Goal: Navigation & Orientation: Find specific page/section

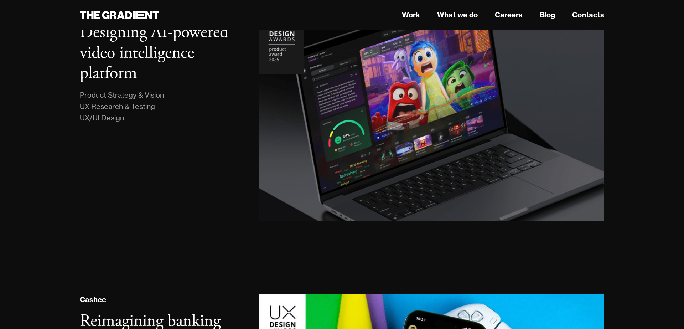
scroll to position [229, 0]
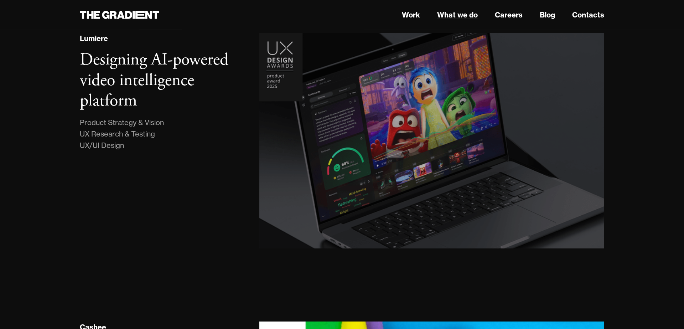
click at [477, 16] on link "What we do" at bounding box center [457, 15] width 41 height 11
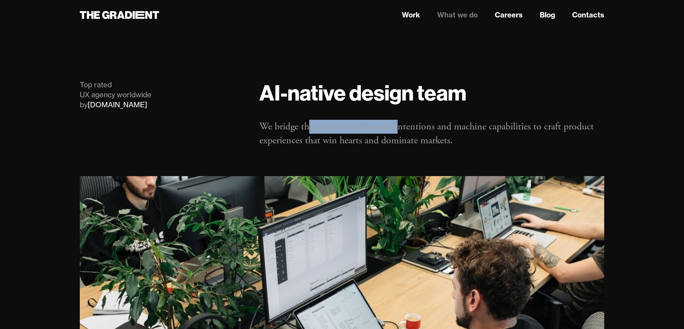
drag, startPoint x: 310, startPoint y: 124, endPoint x: 398, endPoint y: 129, distance: 88.5
click at [398, 129] on p "We bridge the gap between human intentions and machine capabilities to craft pr…" at bounding box center [431, 134] width 345 height 28
click at [310, 133] on p "We bridge the gap between human intentions and machine capabilities to craft pr…" at bounding box center [431, 134] width 345 height 28
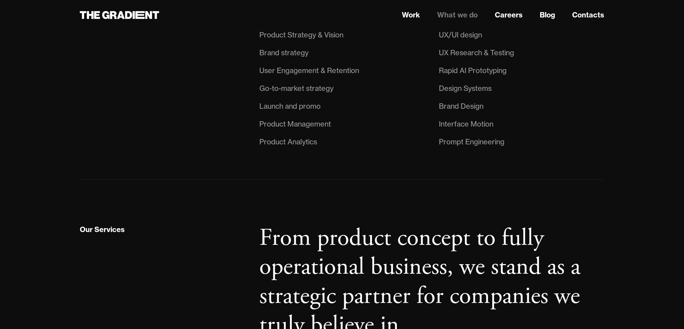
scroll to position [650, 0]
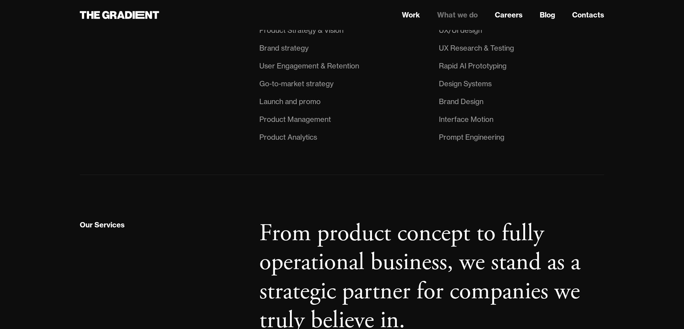
drag, startPoint x: 301, startPoint y: 184, endPoint x: 160, endPoint y: 172, distance: 141.6
drag, startPoint x: 314, startPoint y: 87, endPoint x: 411, endPoint y: 85, distance: 96.9
click at [411, 85] on li "Go-to-market strategy" at bounding box center [341, 84] width 165 height 18
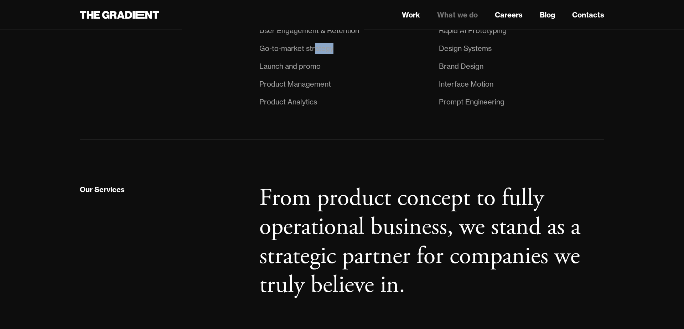
scroll to position [690, 0]
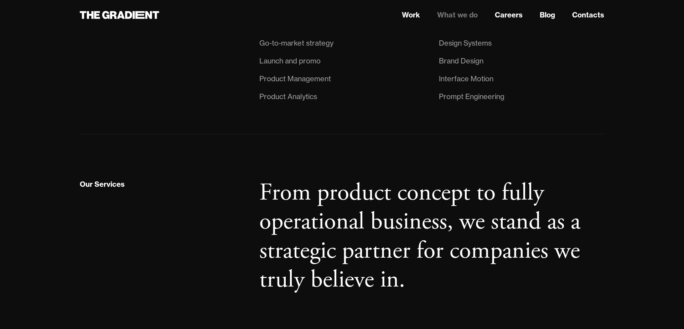
click at [332, 95] on li "Product Analytics" at bounding box center [341, 97] width 165 height 18
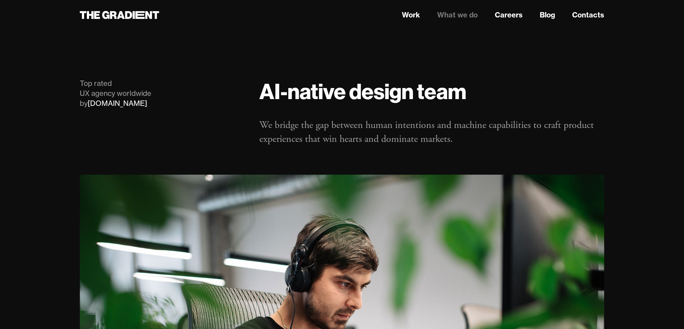
scroll to position [0, 0]
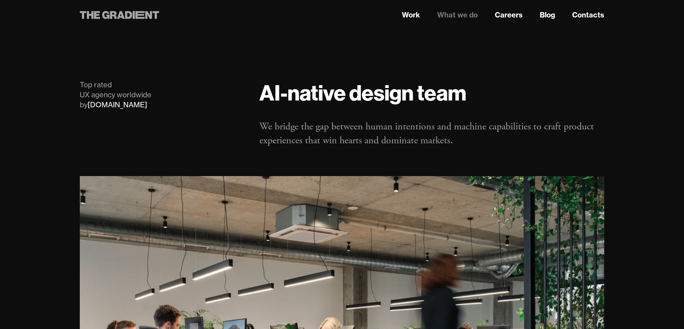
click at [132, 16] on icon at bounding box center [119, 15] width 79 height 13
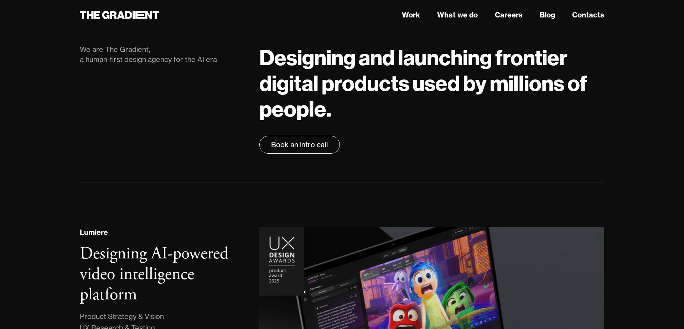
scroll to position [32, 0]
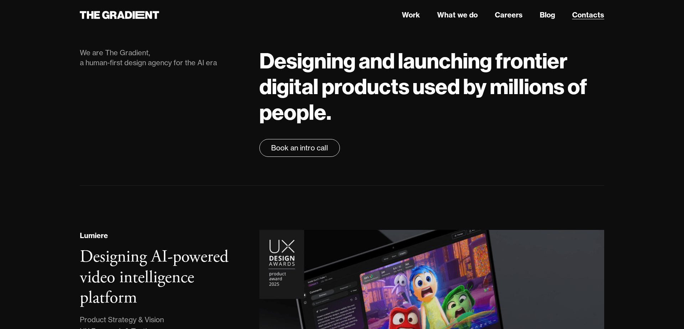
click at [589, 13] on link "Contacts" at bounding box center [588, 15] width 32 height 11
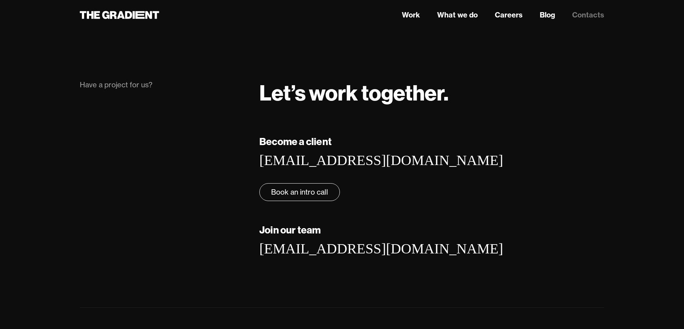
click at [523, 17] on nav "Work What we do Careers Blog Contacts" at bounding box center [431, 15] width 345 height 13
click at [518, 15] on link "Careers" at bounding box center [509, 15] width 28 height 11
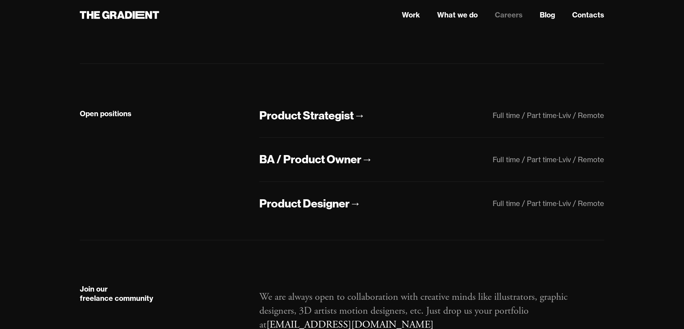
scroll to position [162, 0]
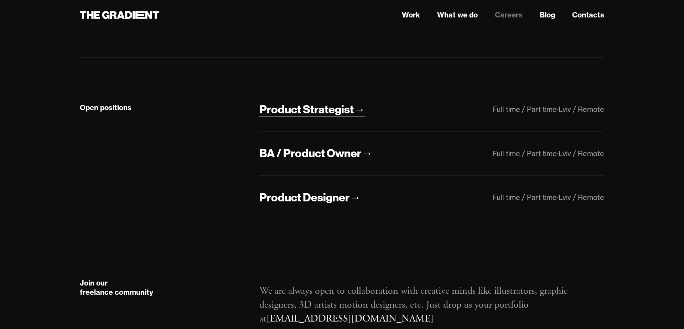
click at [312, 111] on div "Product Strategist" at bounding box center [306, 109] width 94 height 15
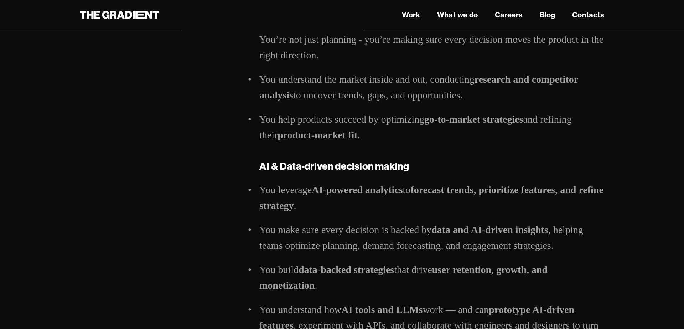
scroll to position [406, 0]
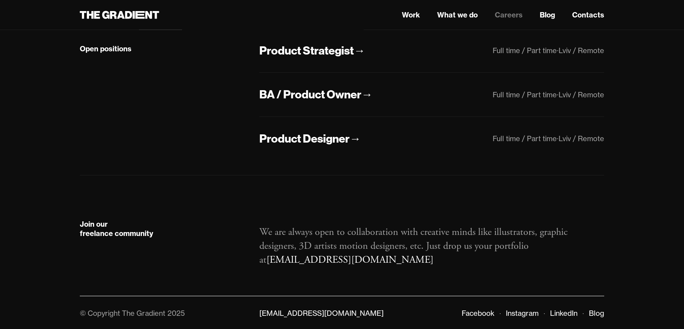
scroll to position [223, 0]
